Goal: Transaction & Acquisition: Purchase product/service

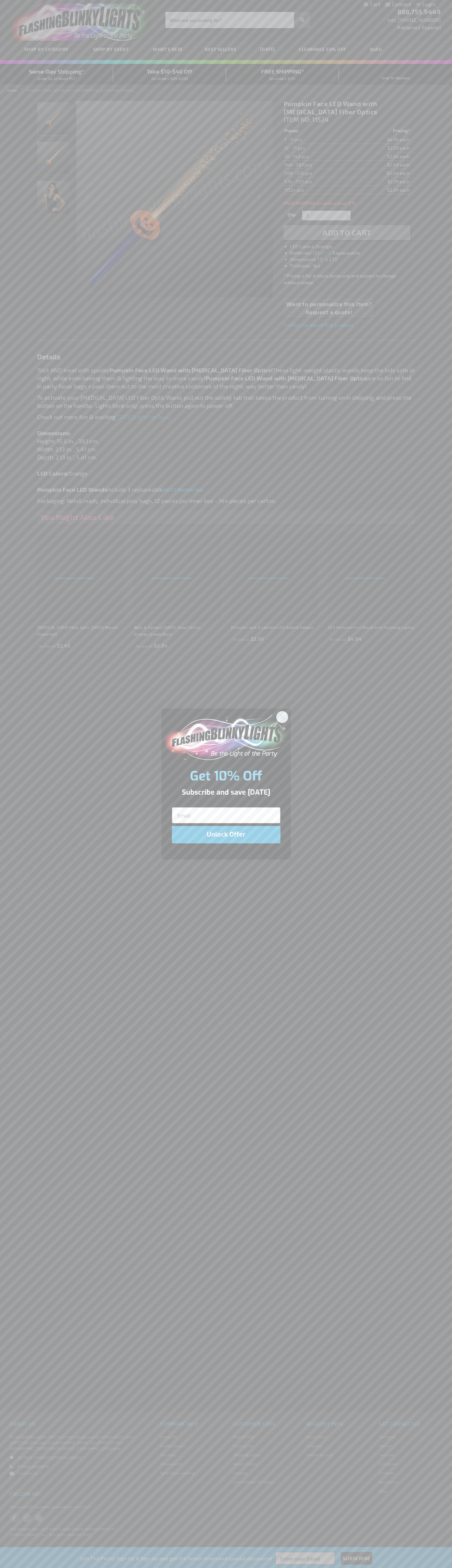
click at [282, 716] on icon "Close dialog" at bounding box center [281, 716] width 4 height 4
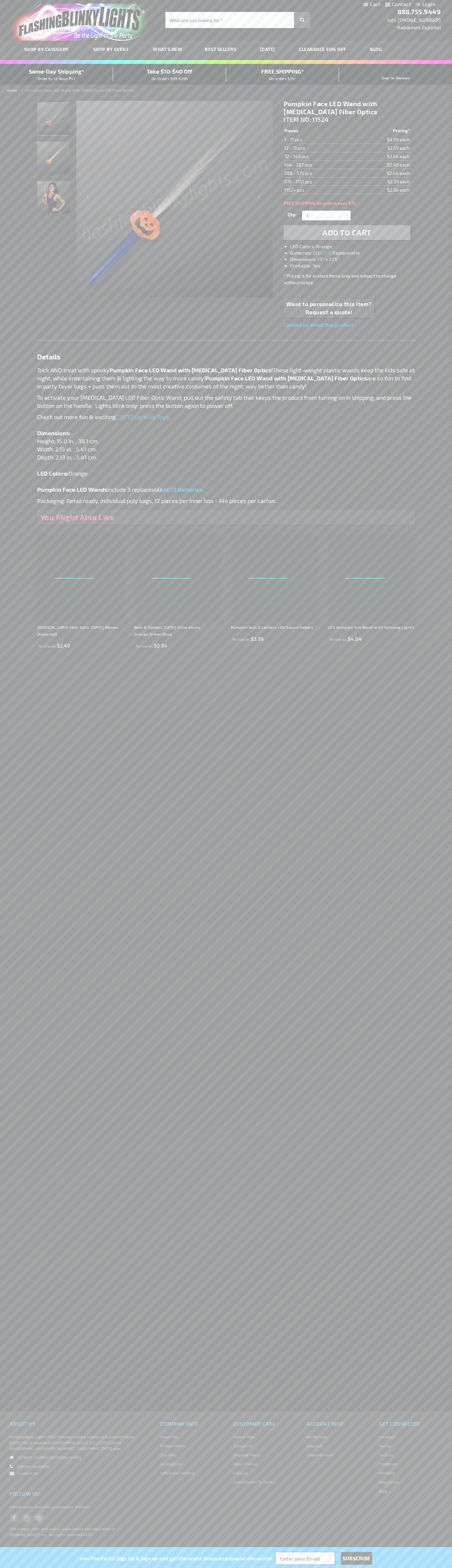
click at [347, 233] on span "Add to Cart" at bounding box center [347, 232] width 49 height 9
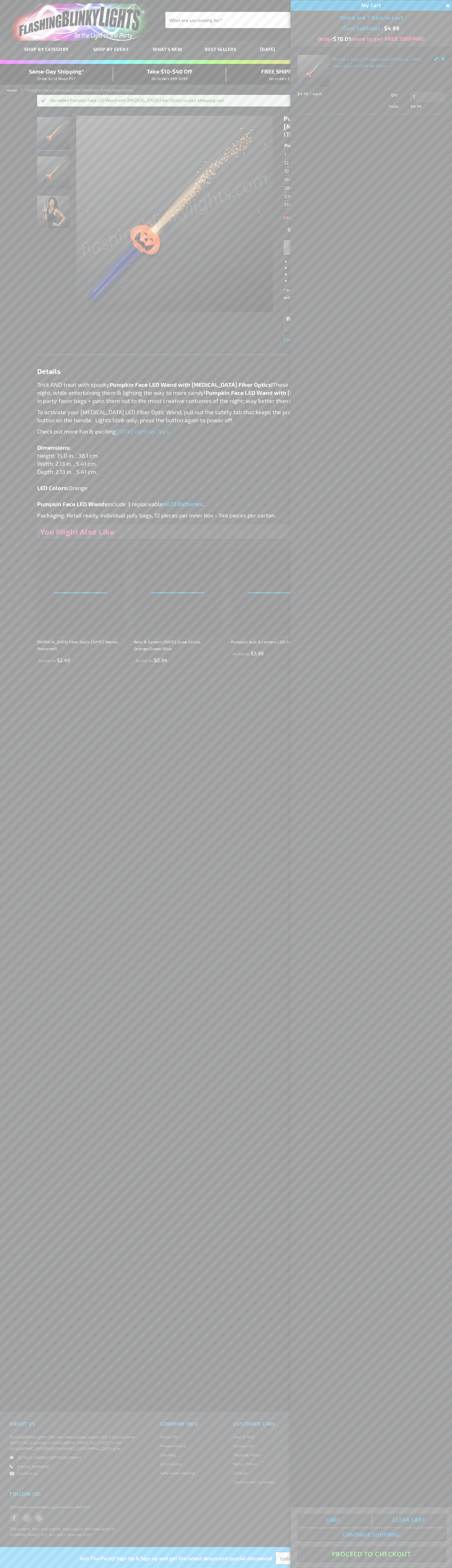
click at [371, 1554] on button "Proceed To Checkout" at bounding box center [371, 1554] width 148 height 15
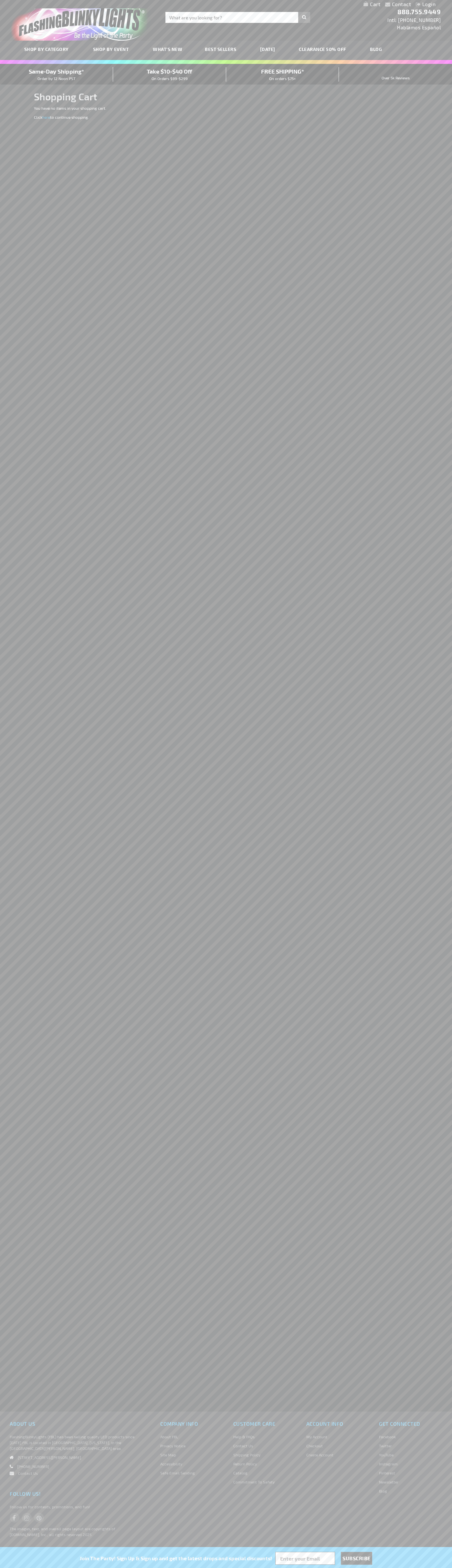
click at [57, 74] on span "Same-Day Shipping*" at bounding box center [56, 71] width 55 height 7
click at [87, 23] on img "store logo" at bounding box center [81, 22] width 139 height 37
click at [428, 187] on div "Contact Compare Products Login Skip to Content My Cart My Cart Close You have n…" at bounding box center [226, 784] width 452 height 1568
click at [164, 1567] on html "The store will not work correctly when cookies are disabled. Contact Compare Pr…" at bounding box center [226, 784] width 452 height 1568
click at [4, 1518] on div "About Us FlashingBlinkyLights (FBL) has been selling quality LED products since…" at bounding box center [75, 1483] width 150 height 128
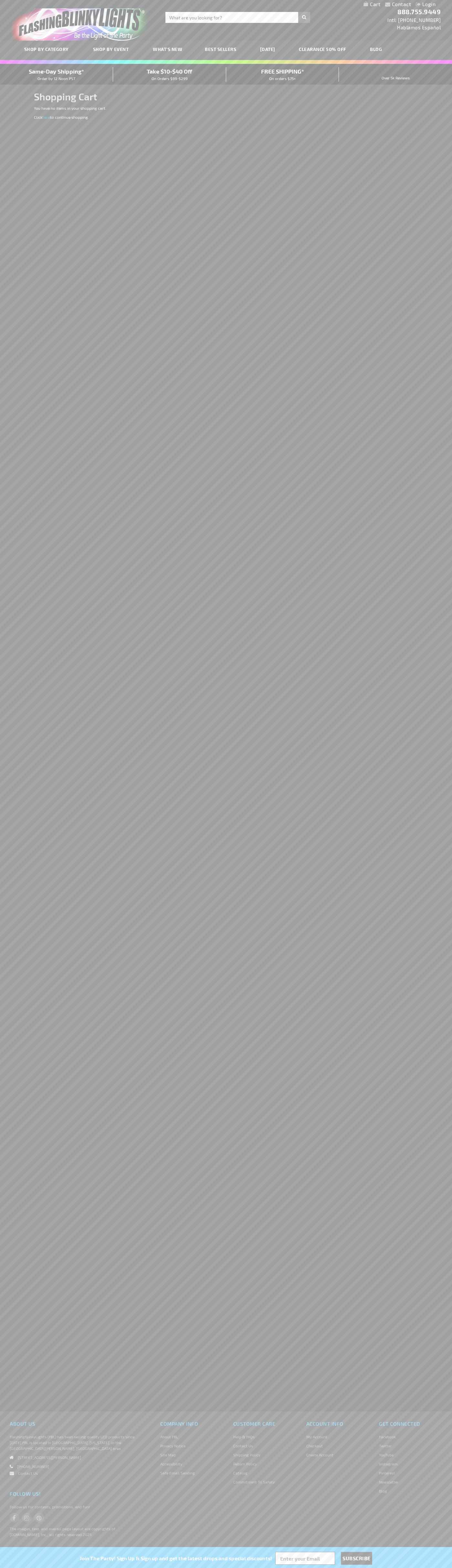
click at [57, 74] on span "Same-Day Shipping*" at bounding box center [56, 71] width 55 height 7
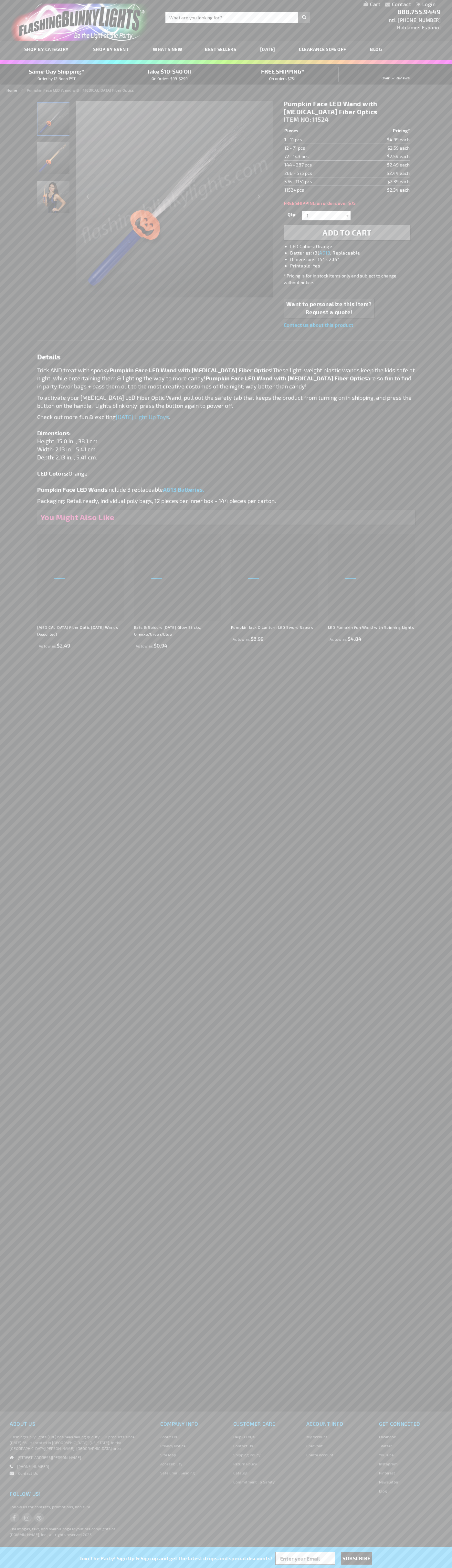
click at [54, 121] on img "Pumpkin Face Light Up Fiver Optic LED Toy Wand" at bounding box center [53, 119] width 32 height 32
click at [347, 108] on h1 "Pumpkin Face LED Wand with [MEDICAL_DATA] Fiber Optics" at bounding box center [346, 108] width 126 height 16
click at [318, 140] on td "1 - 11 pcs" at bounding box center [317, 140] width 69 height 9
click at [318, 148] on td "12 - 71 pcs" at bounding box center [317, 148] width 69 height 9
click at [318, 156] on td "72 - 143 pcs" at bounding box center [317, 156] width 69 height 9
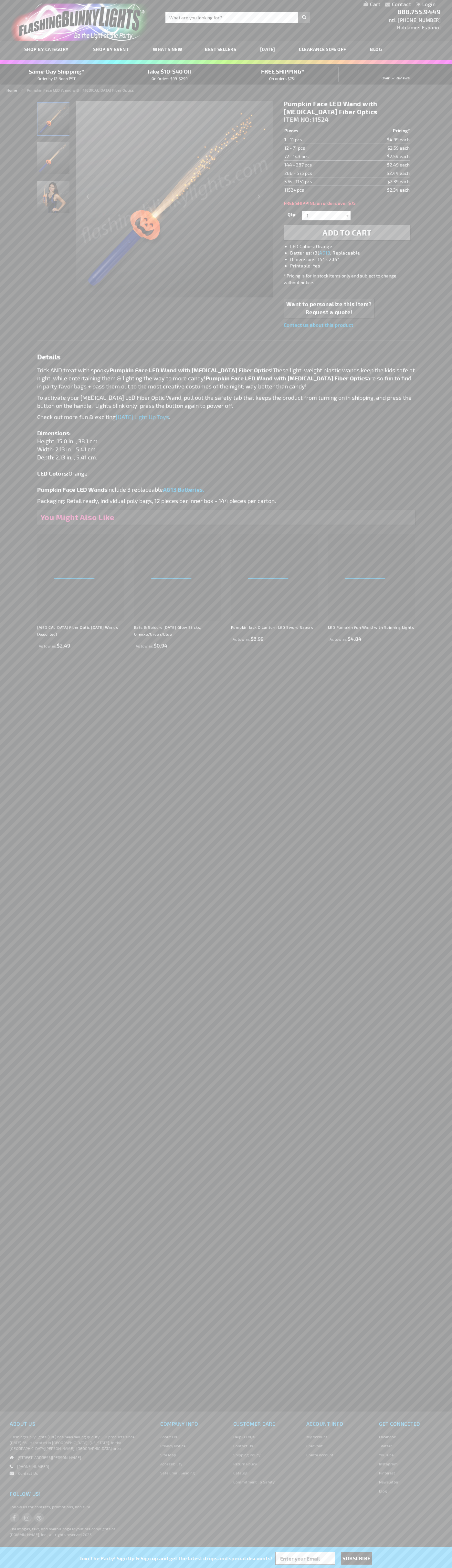
click at [318, 165] on td "144 - 287 pcs" at bounding box center [317, 165] width 69 height 9
click at [318, 173] on td "288 - 575 pcs" at bounding box center [317, 173] width 69 height 9
click at [318, 181] on td "576 - 1151 pcs" at bounding box center [317, 182] width 69 height 9
click at [318, 190] on td "1152+ pcs" at bounding box center [317, 190] width 69 height 9
click at [327, 215] on input "1" at bounding box center [327, 215] width 47 height 10
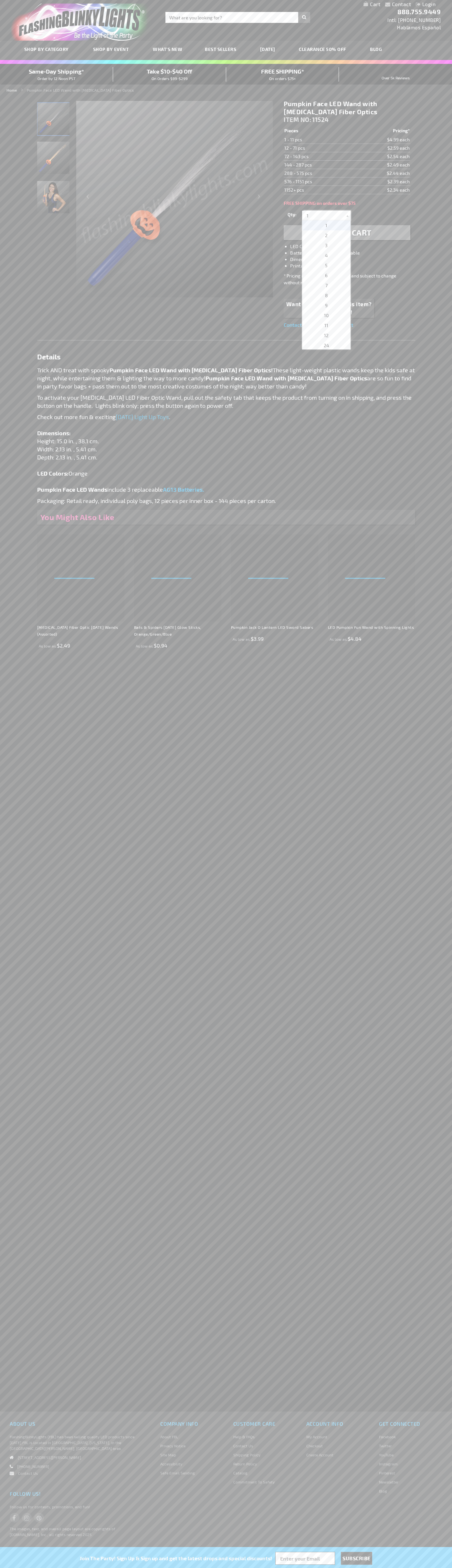
scroll to position [310, 0]
click at [324, 285] on span "324" at bounding box center [326, 284] width 8 height 5
type input "324"
click at [347, 233] on span "Add to Cart" at bounding box center [347, 232] width 49 height 9
